Goal: Entertainment & Leisure: Consume media (video, audio)

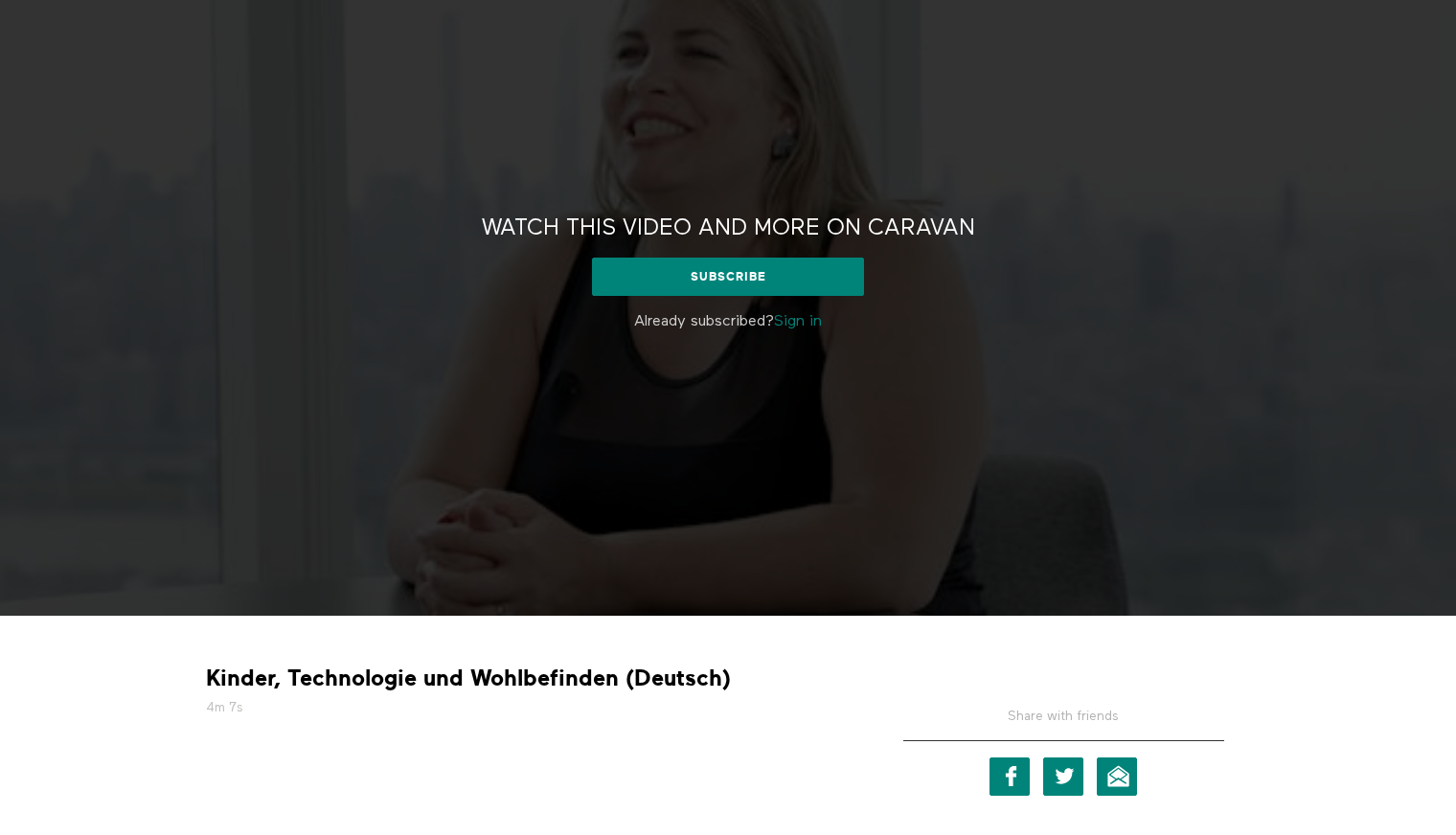
scroll to position [134, 0]
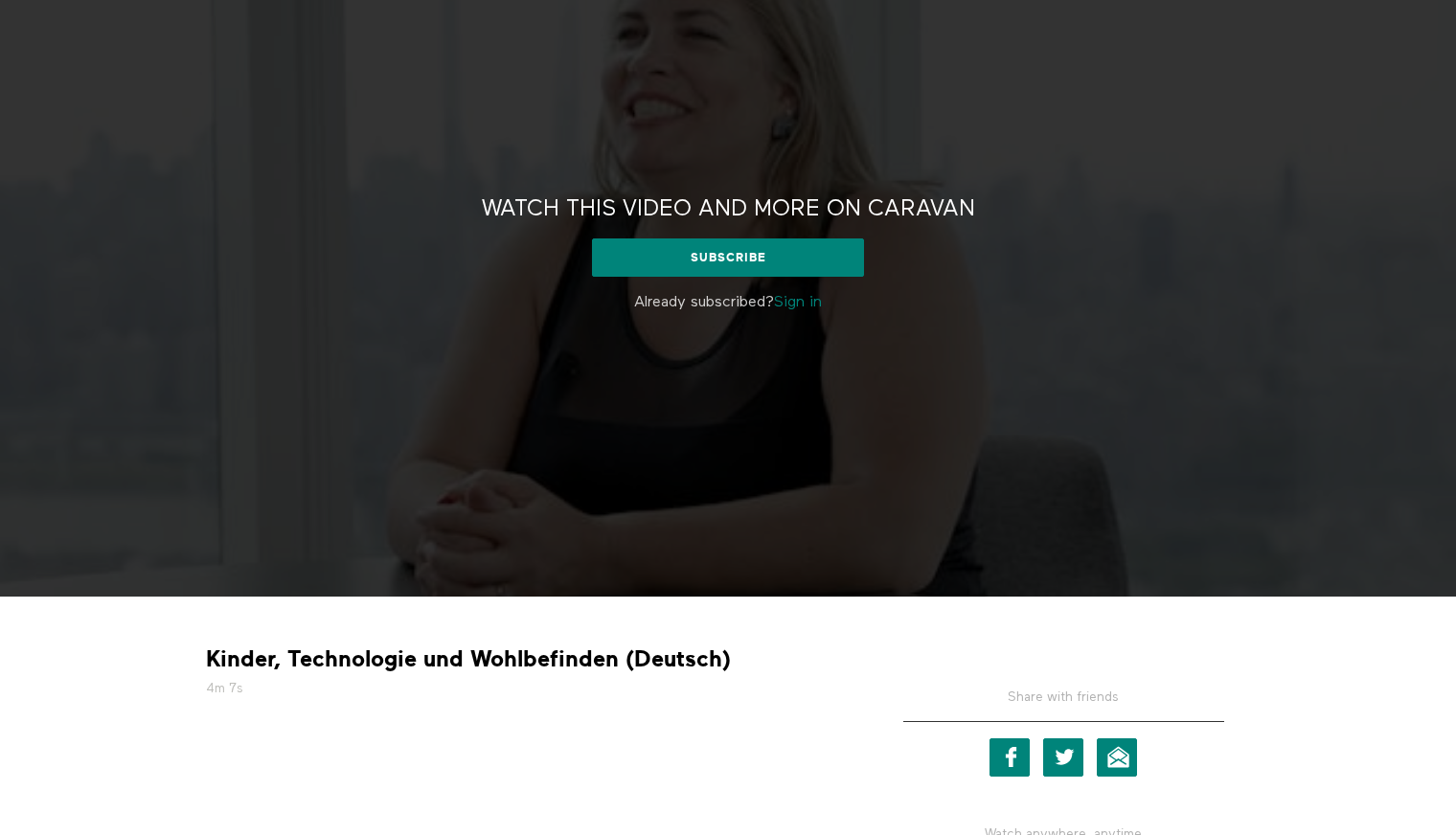
click at [243, 658] on strong "Kinder, Technologie und Wohlbefinden (Deutsch)" at bounding box center [468, 659] width 525 height 30
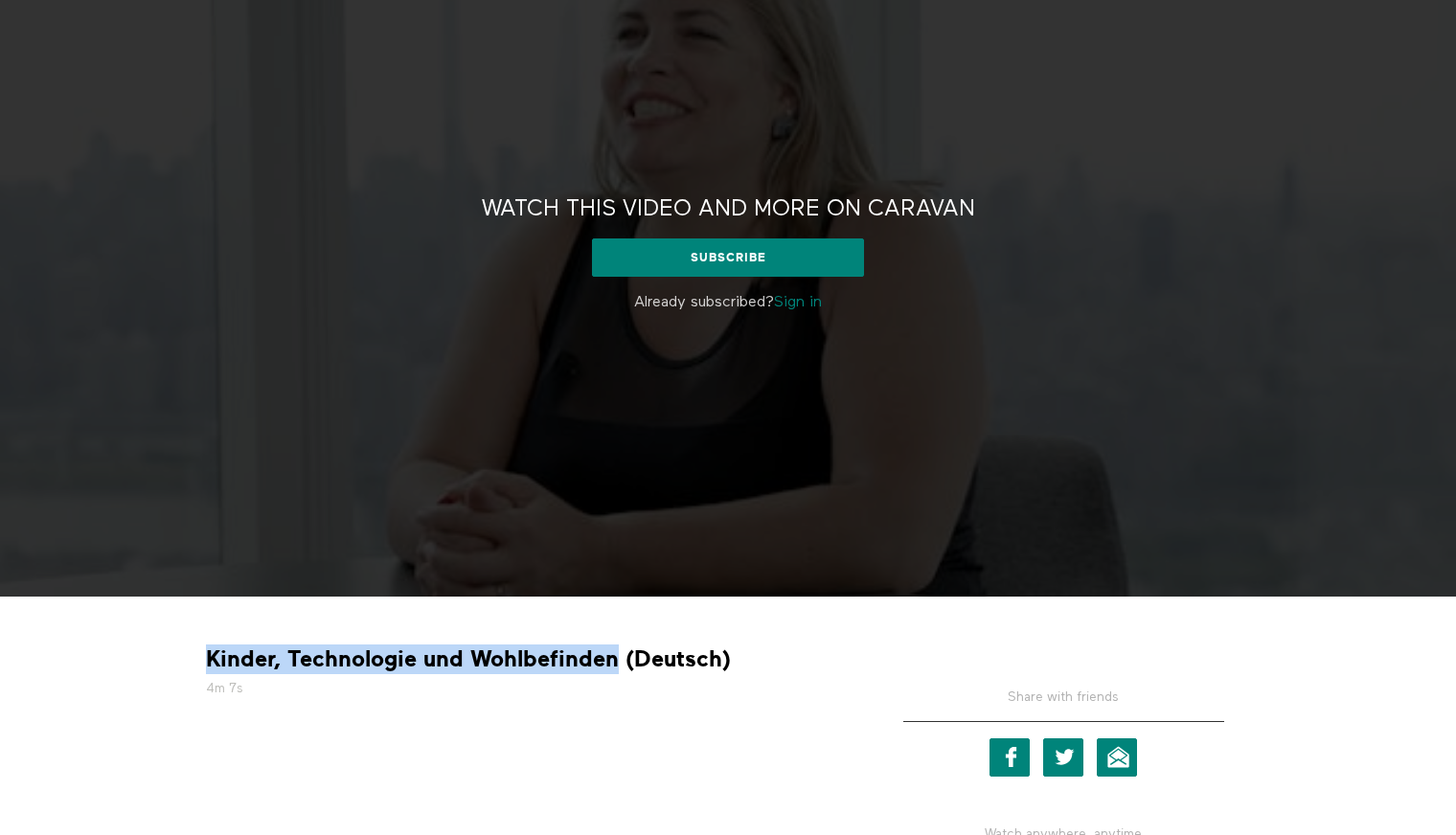
click at [552, 659] on strong "Kinder, Technologie und Wohlbefinden (Deutsch)" at bounding box center [468, 659] width 525 height 30
copy strong "Kinder, Technologie und Wohlbefinden"
